Goal: Find specific page/section: Find specific page/section

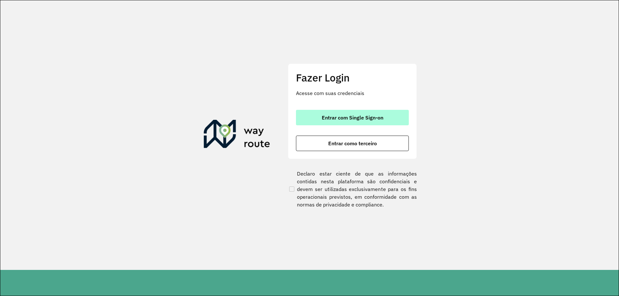
click at [379, 117] on span "Entrar com Single Sign-on" at bounding box center [353, 117] width 62 height 5
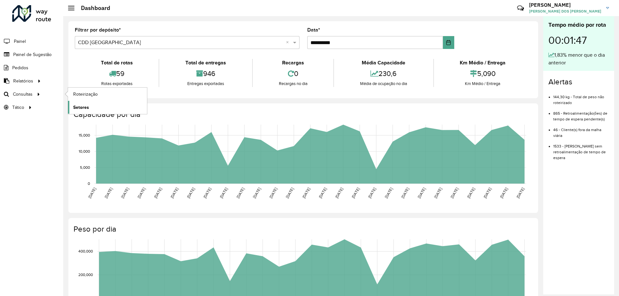
click at [85, 106] on span "Setores" at bounding box center [81, 107] width 16 height 7
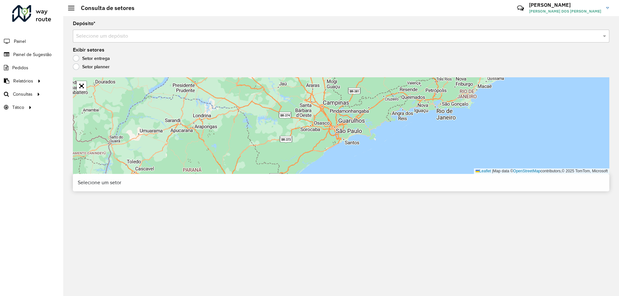
click at [161, 35] on input "text" at bounding box center [334, 37] width 517 height 8
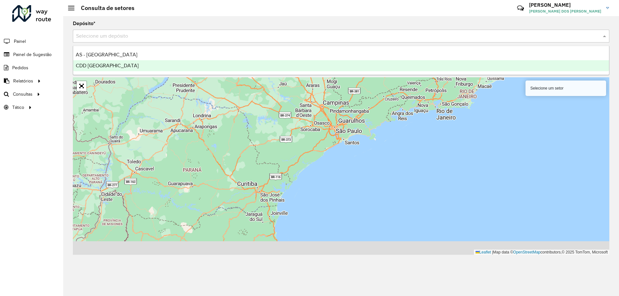
click at [104, 70] on div "CDD [GEOGRAPHIC_DATA]" at bounding box center [341, 65] width 536 height 11
